Goal: Check status: Check status

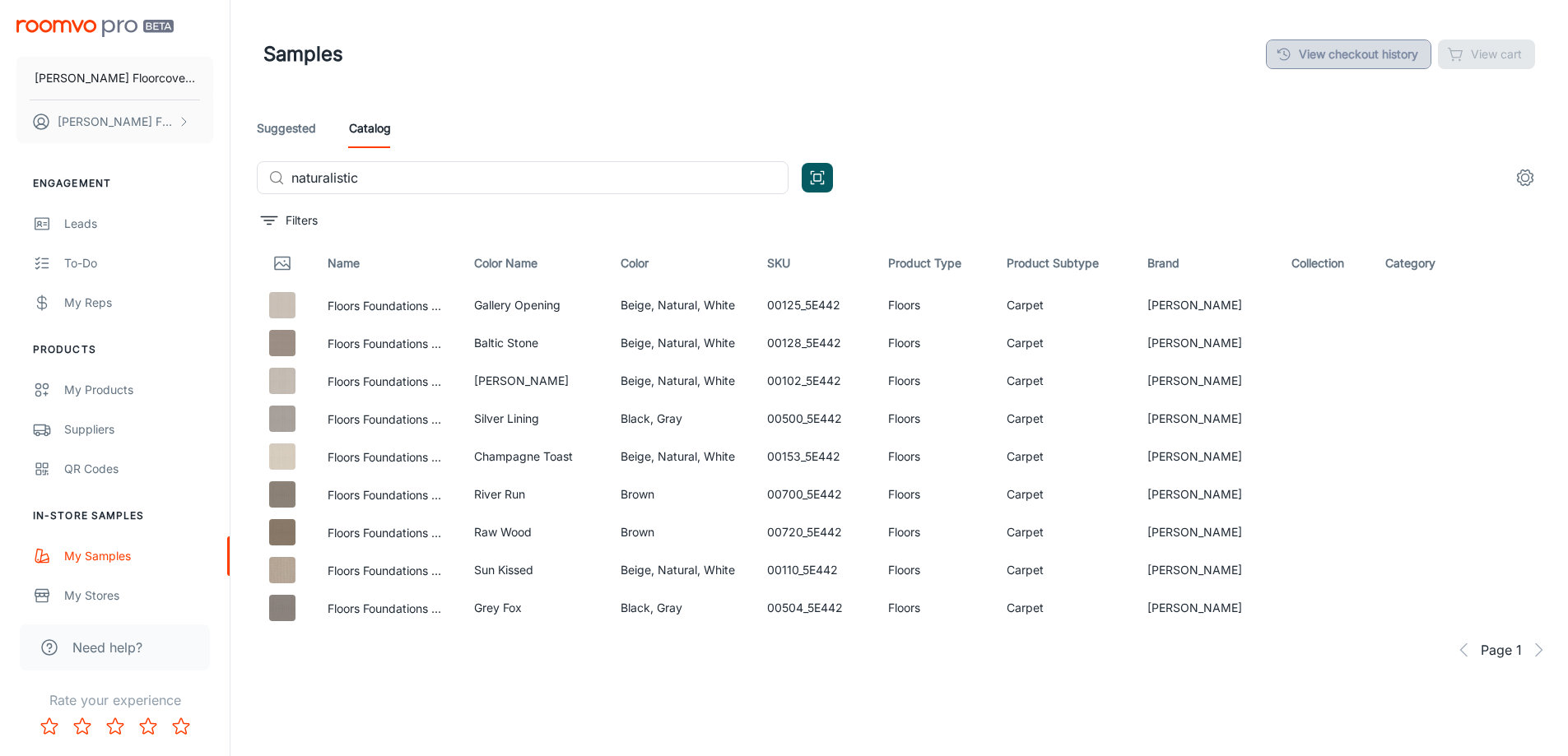
click at [1321, 51] on link "View checkout history" at bounding box center [1348, 54] width 165 height 30
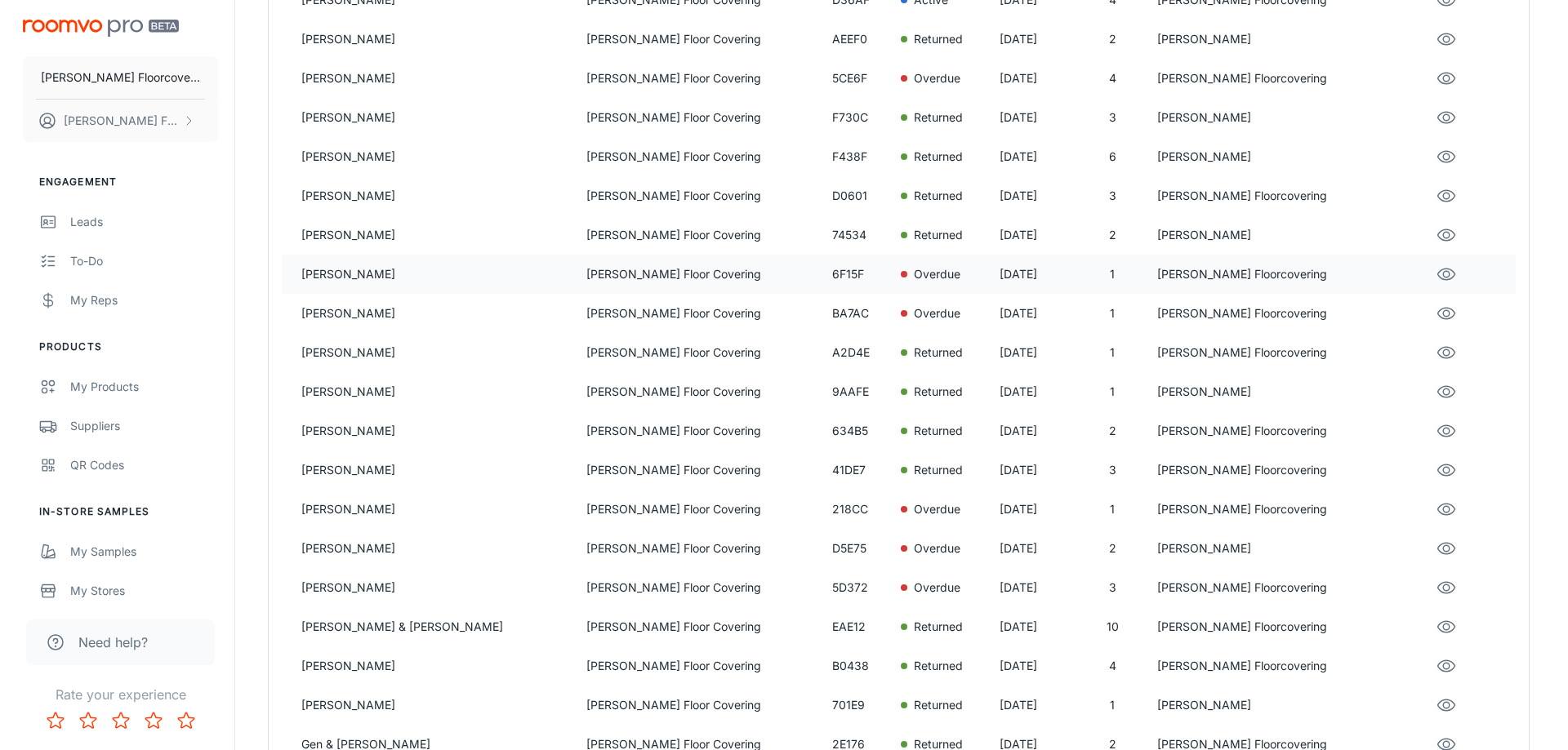
scroll to position [408, 0]
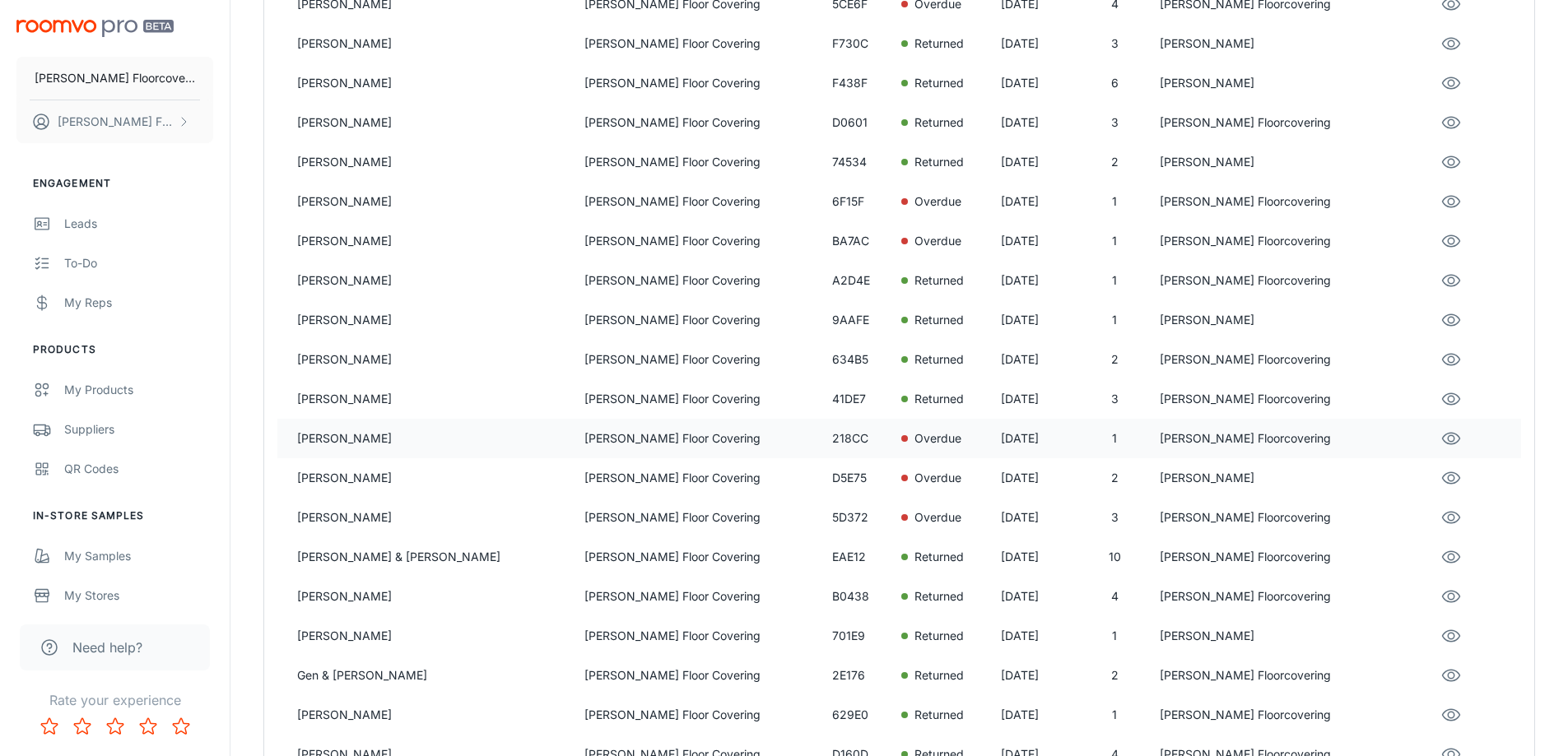
click at [439, 442] on p "Gail Tortorici" at bounding box center [434, 438] width 274 height 18
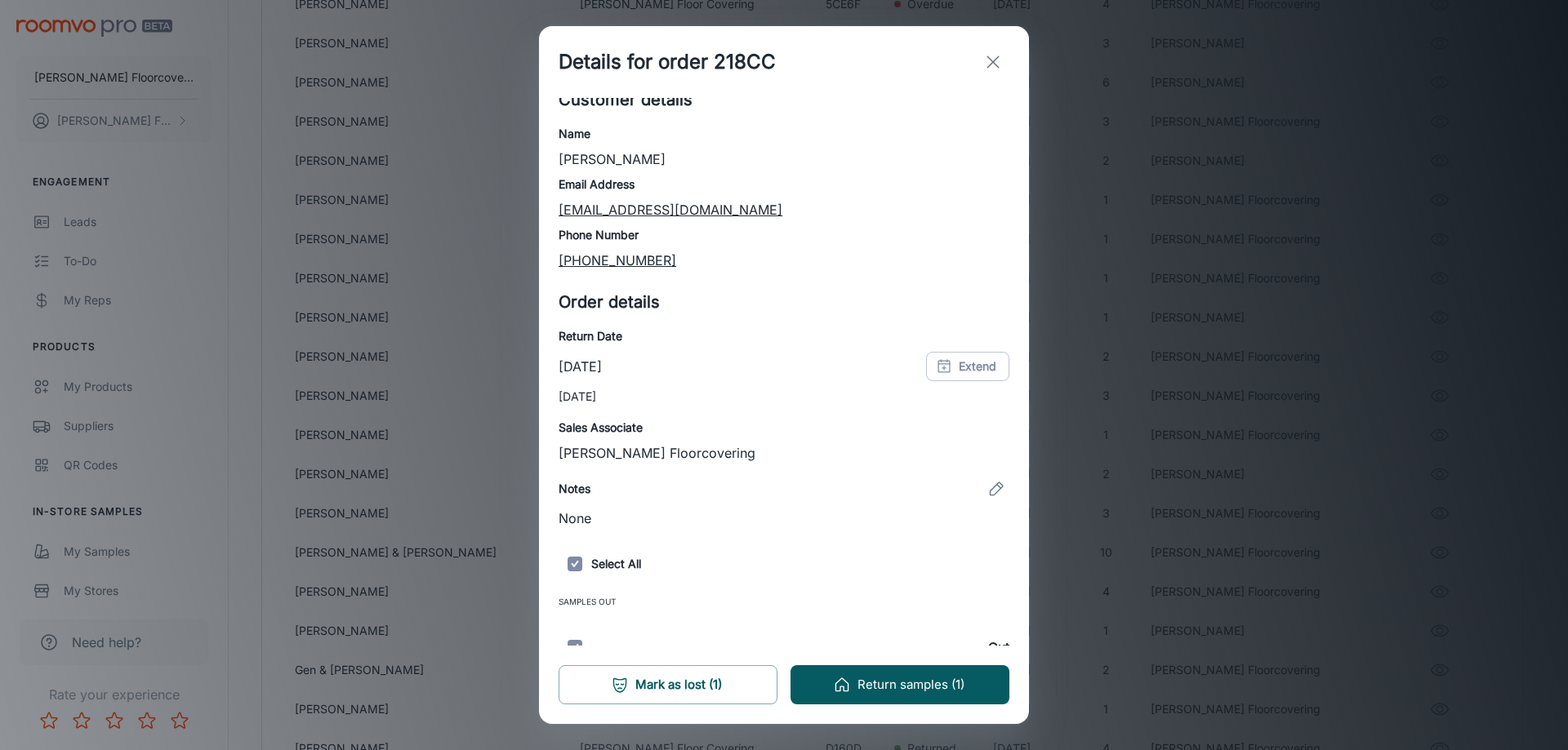
scroll to position [0, 0]
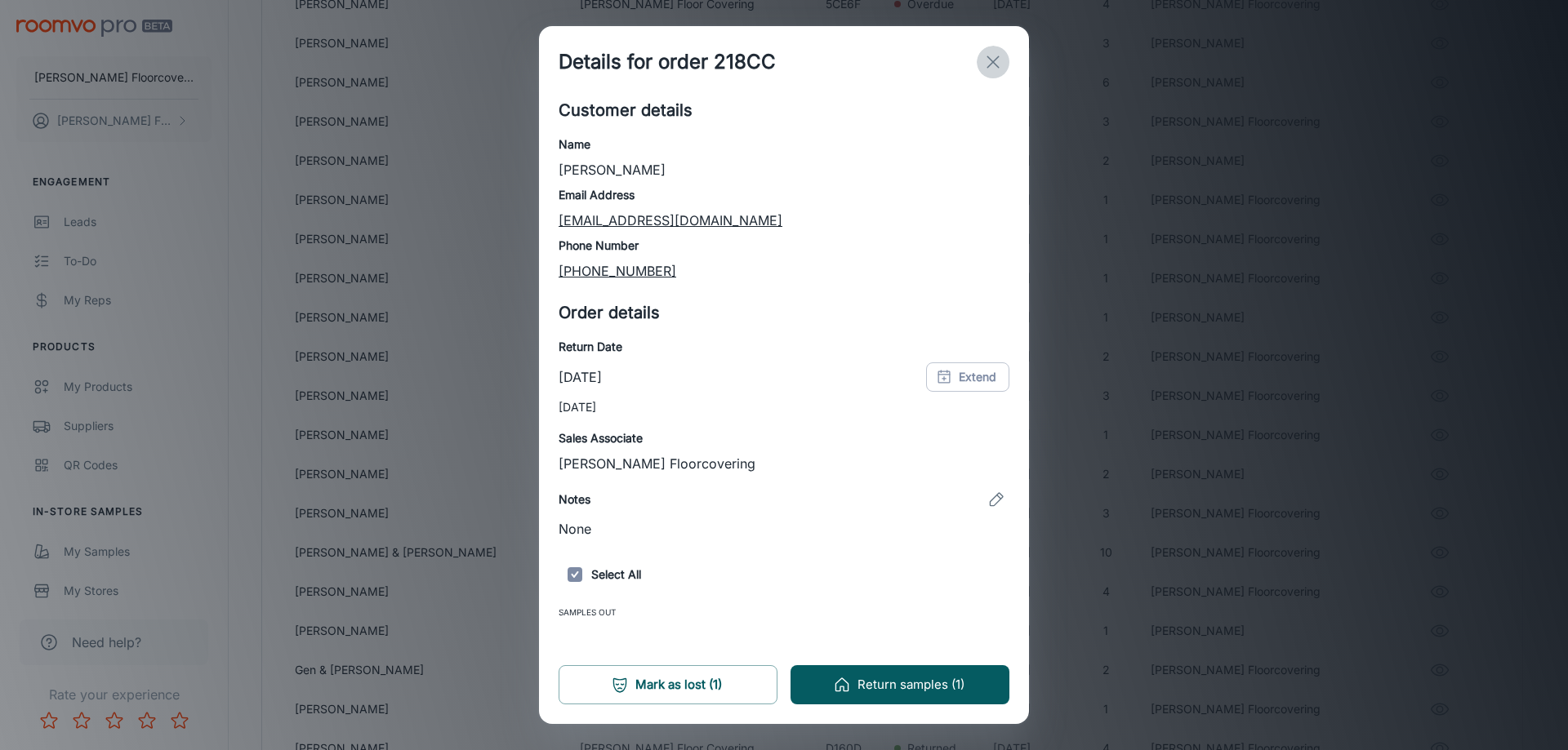
click at [984, 65] on icon "exit" at bounding box center [993, 61] width 20 height 20
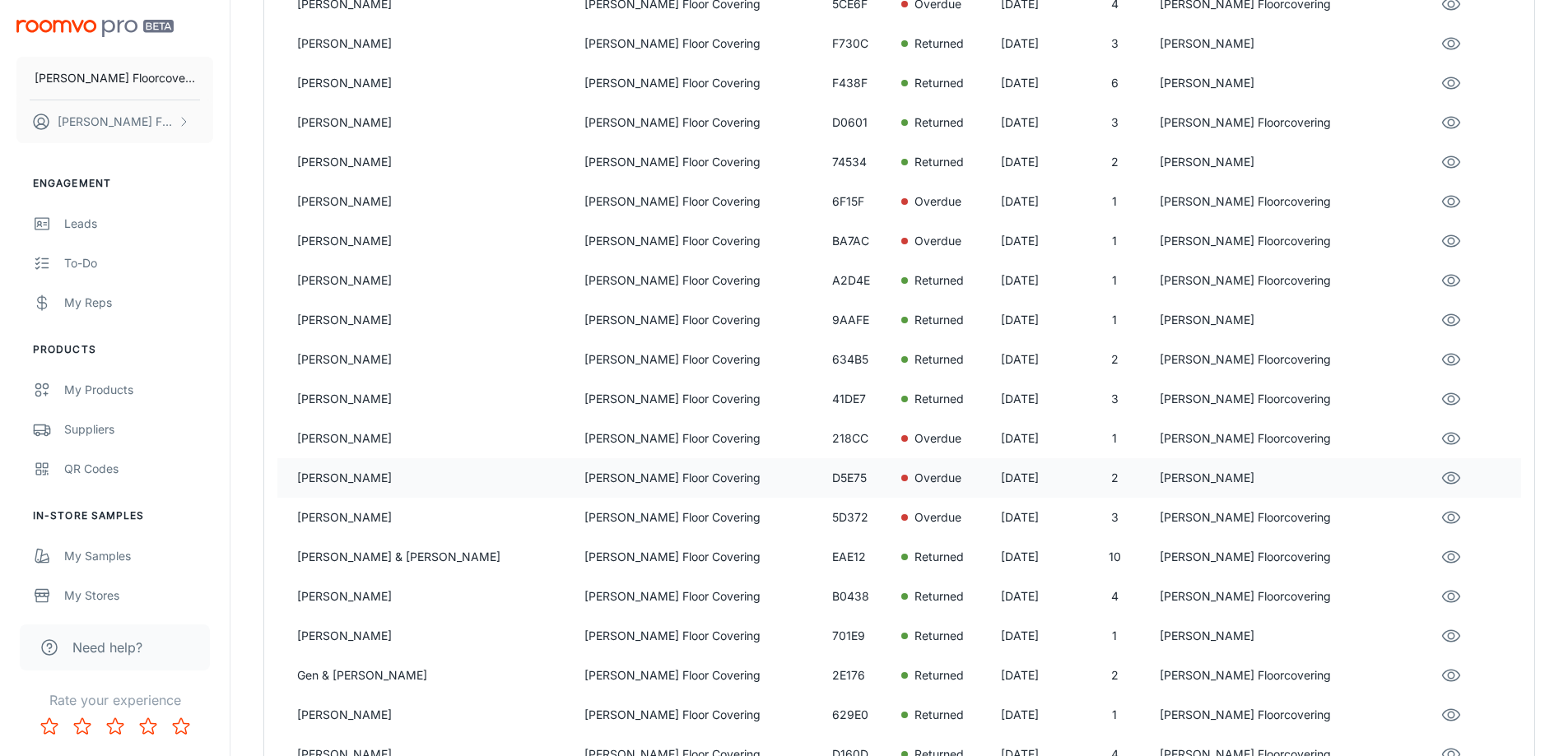
click at [426, 474] on p "Phil Rodopoulos" at bounding box center [434, 477] width 274 height 18
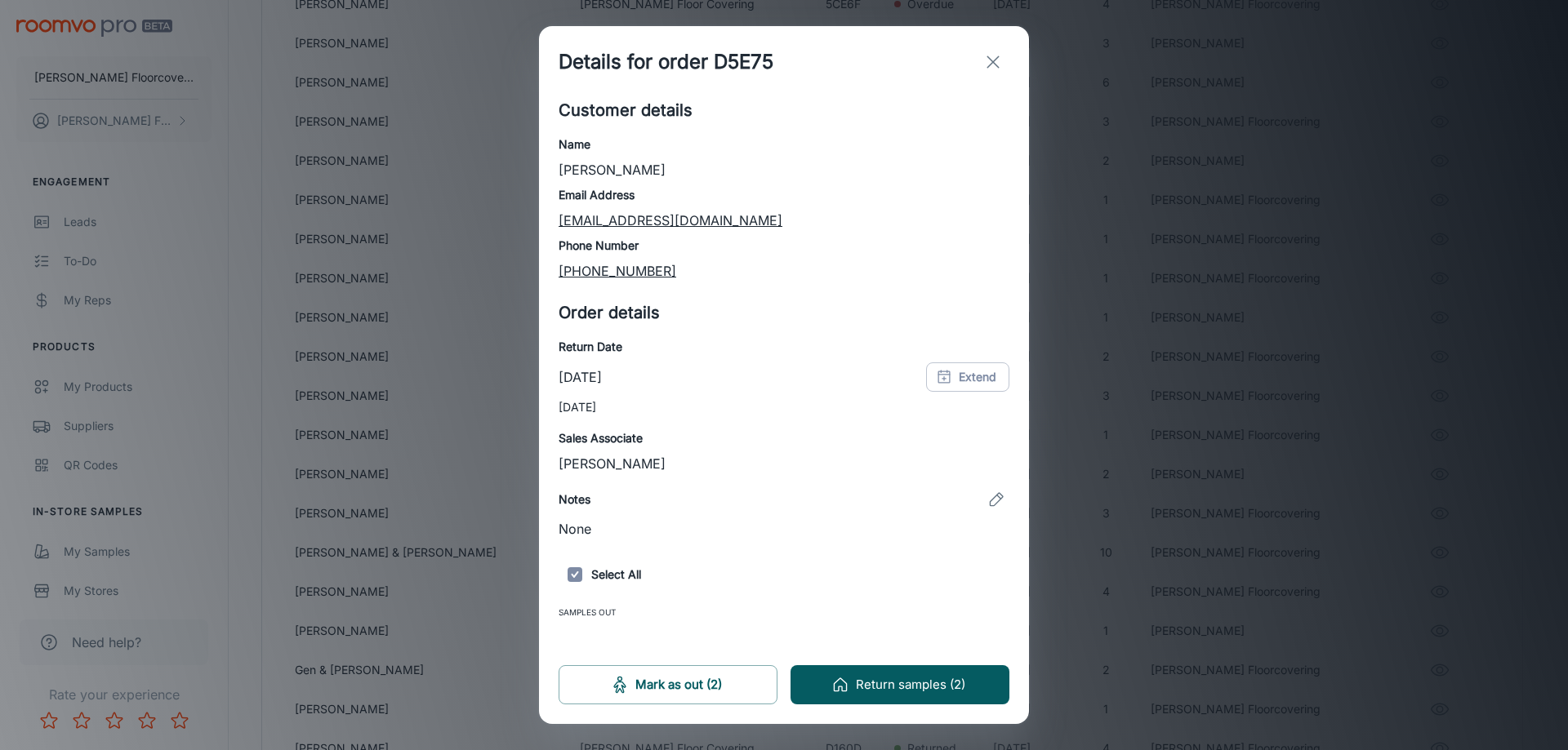
scroll to position [129, 0]
